Goal: Find specific page/section: Find specific page/section

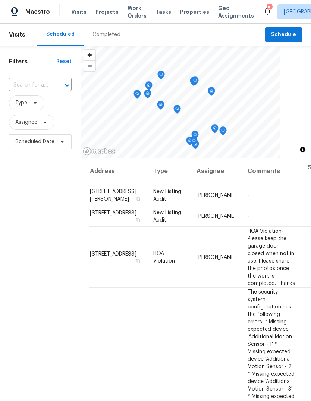
click at [113, 35] on div "Completed" at bounding box center [106, 34] width 28 height 7
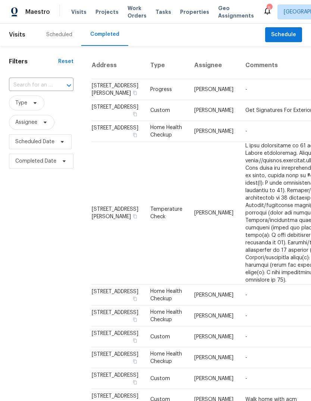
click at [66, 33] on div "Scheduled" at bounding box center [59, 34] width 26 height 7
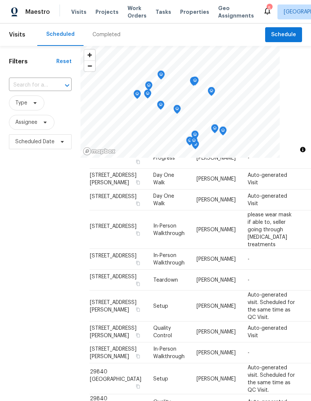
scroll to position [839, 0]
click at [190, 11] on span "Properties" at bounding box center [194, 11] width 29 height 7
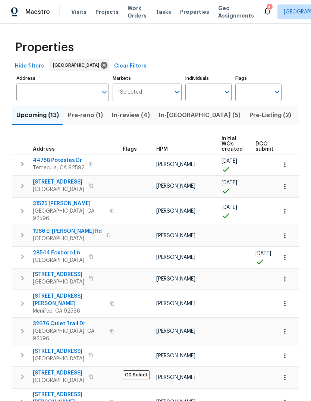
click at [205, 92] on input "Individuals" at bounding box center [202, 93] width 35 height 18
type input "[PERSON_NAME]"
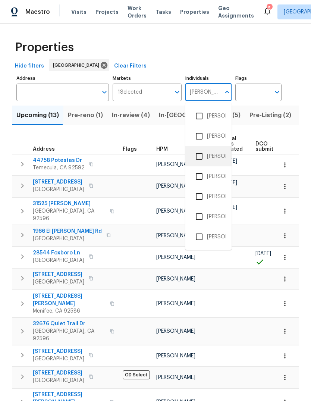
click at [220, 157] on li "[PERSON_NAME]" at bounding box center [208, 156] width 34 height 16
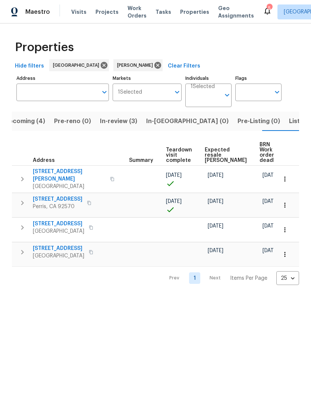
scroll to position [0, 128]
click at [161, 10] on span "Tasks" at bounding box center [163, 11] width 16 height 5
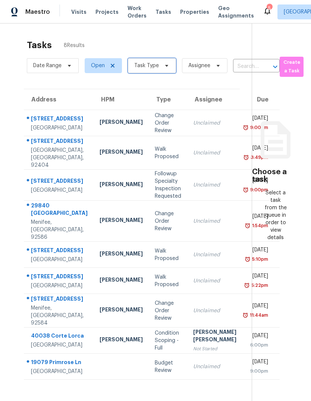
click at [162, 63] on span at bounding box center [165, 66] width 8 height 6
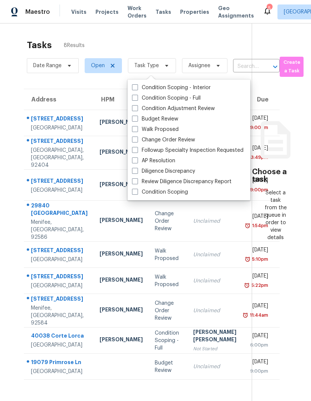
click at [169, 115] on label "Budget Review" at bounding box center [155, 118] width 46 height 7
click at [137, 115] on input "Budget Review" at bounding box center [134, 117] width 5 height 5
checkbox input "true"
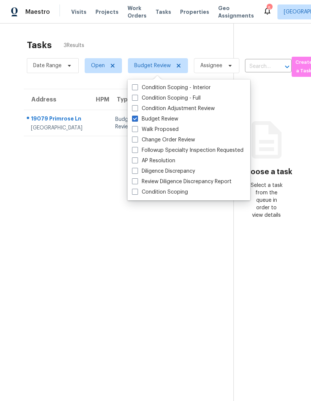
click at [63, 274] on section "Tasks 3 Results Date Range Open Budget Review Assignee ​ Create a Task Address …" at bounding box center [122, 229] width 221 height 389
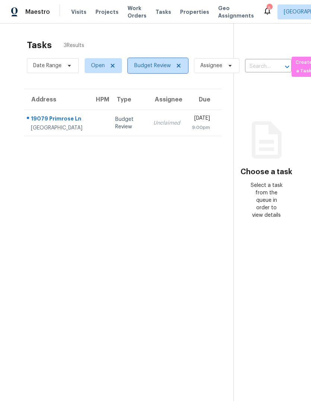
click at [180, 63] on icon at bounding box center [179, 66] width 6 height 6
